Goal: Task Accomplishment & Management: Use online tool/utility

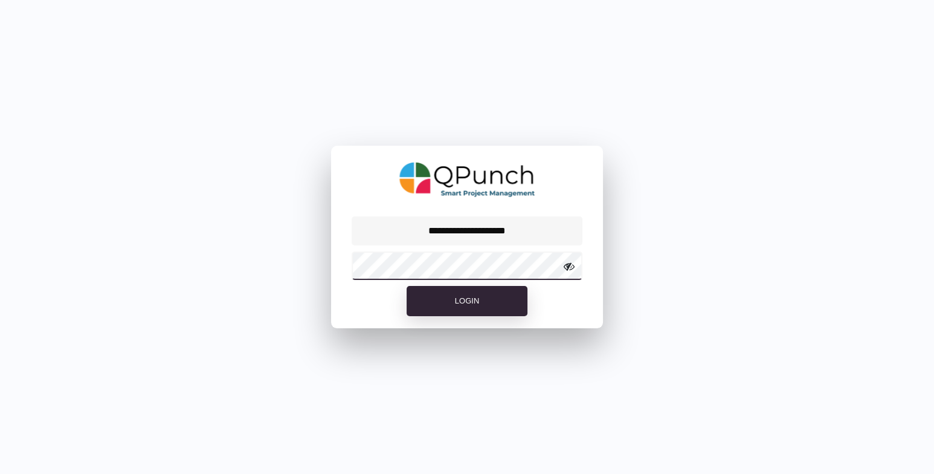
click at [407, 286] on button "Login" at bounding box center [467, 301] width 121 height 30
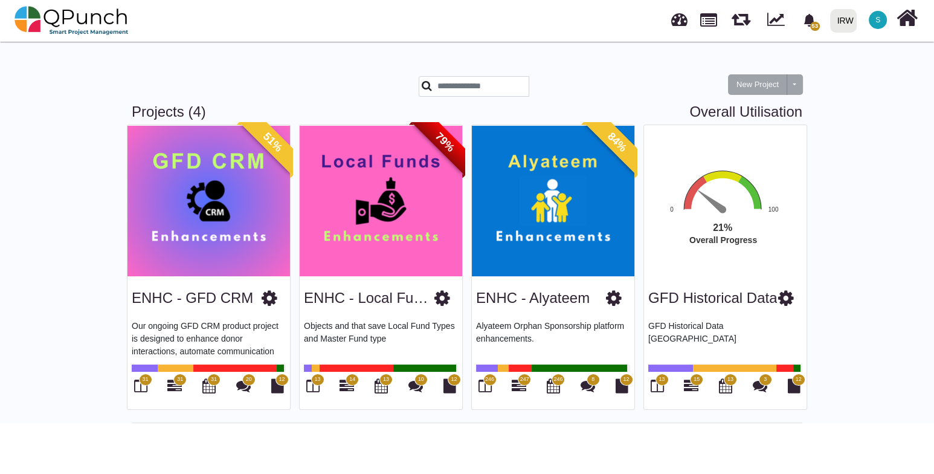
click at [898, 201] on div "New Project Toggle dropdown New Project Wiz Projects (4) Overall Utilisation 51…" at bounding box center [467, 231] width 934 height 384
click at [182, 315] on div "ENHC - GFD CRM Our ongoing GFD CRM product project is designed to enhance donor…" at bounding box center [208, 342] width 163 height 133
click at [180, 303] on link "ENHC - GFD CRM" at bounding box center [192, 297] width 121 height 16
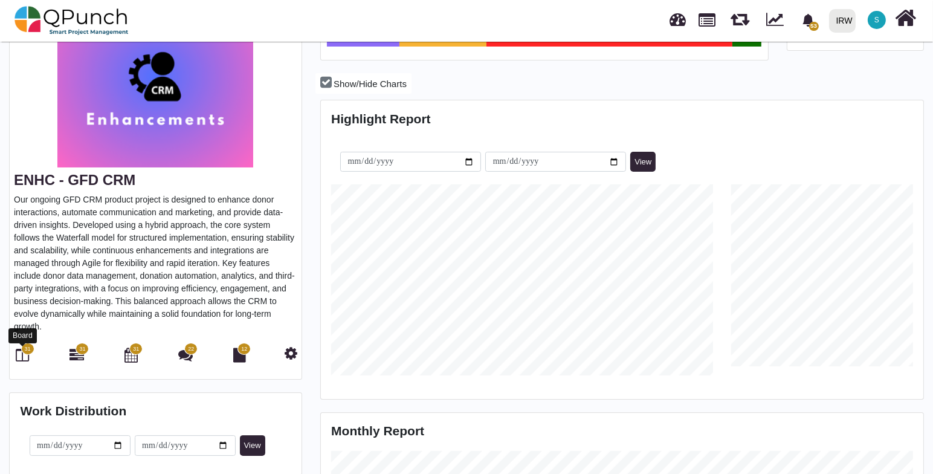
scroll to position [190, 199]
click at [21, 352] on icon at bounding box center [22, 354] width 13 height 14
click at [25, 348] on span "31" at bounding box center [27, 349] width 6 height 8
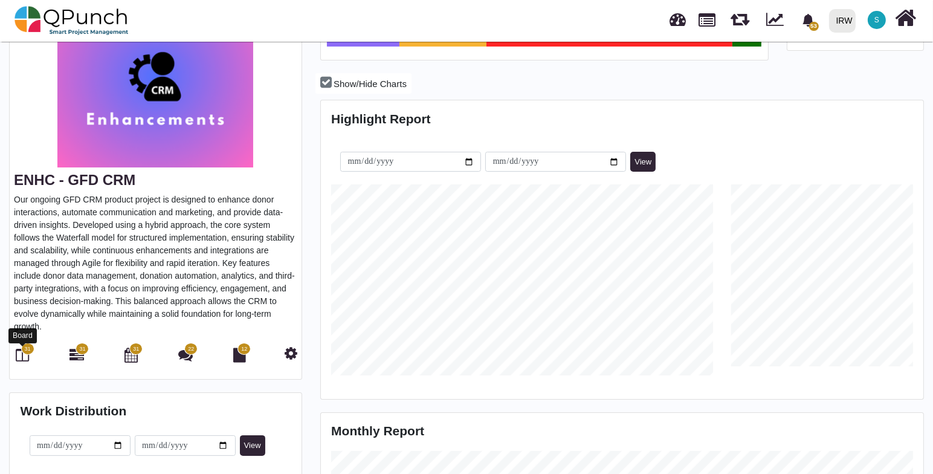
click at [18, 358] on icon at bounding box center [22, 354] width 13 height 14
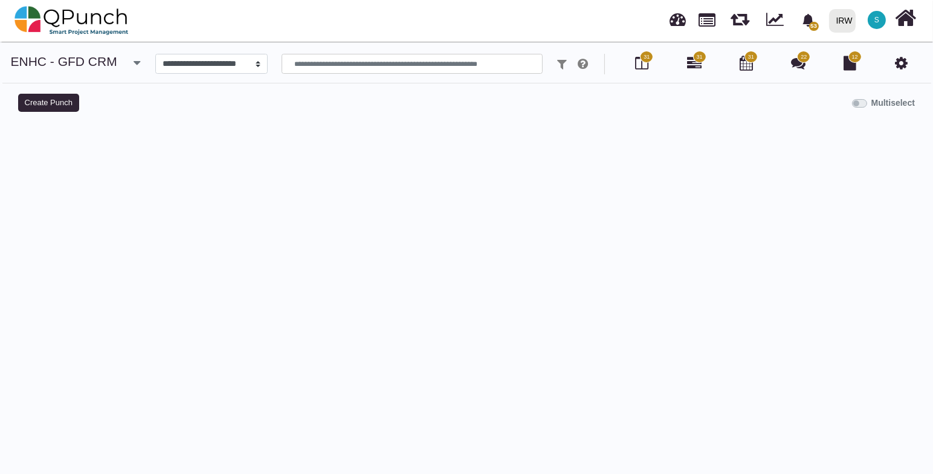
click at [18, 358] on div at bounding box center [466, 353] width 915 height 474
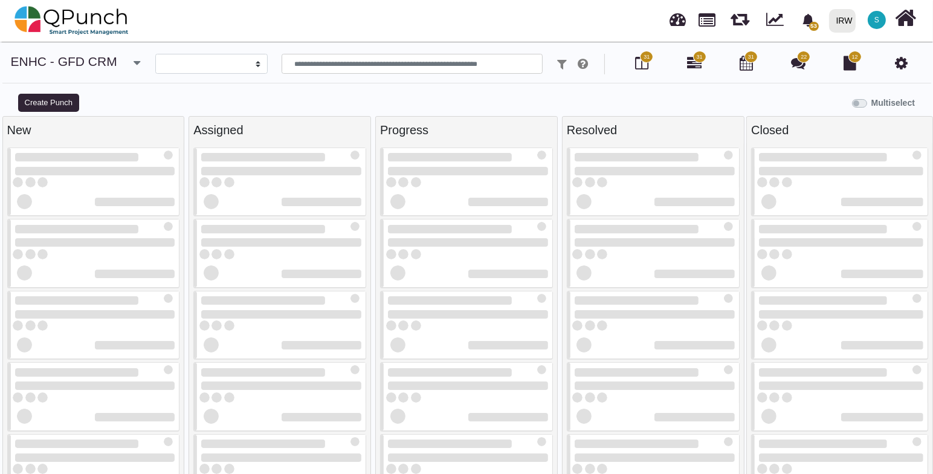
select select
